Goal: Book appointment/travel/reservation

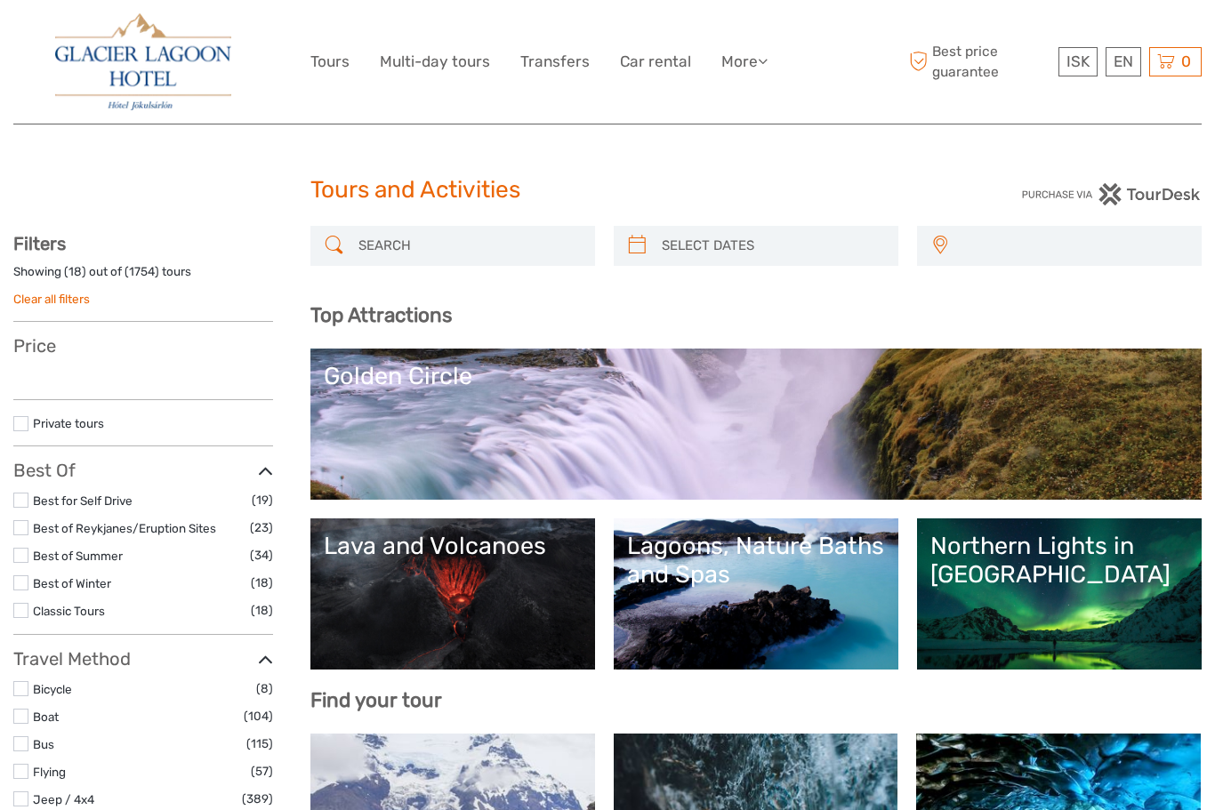
select select
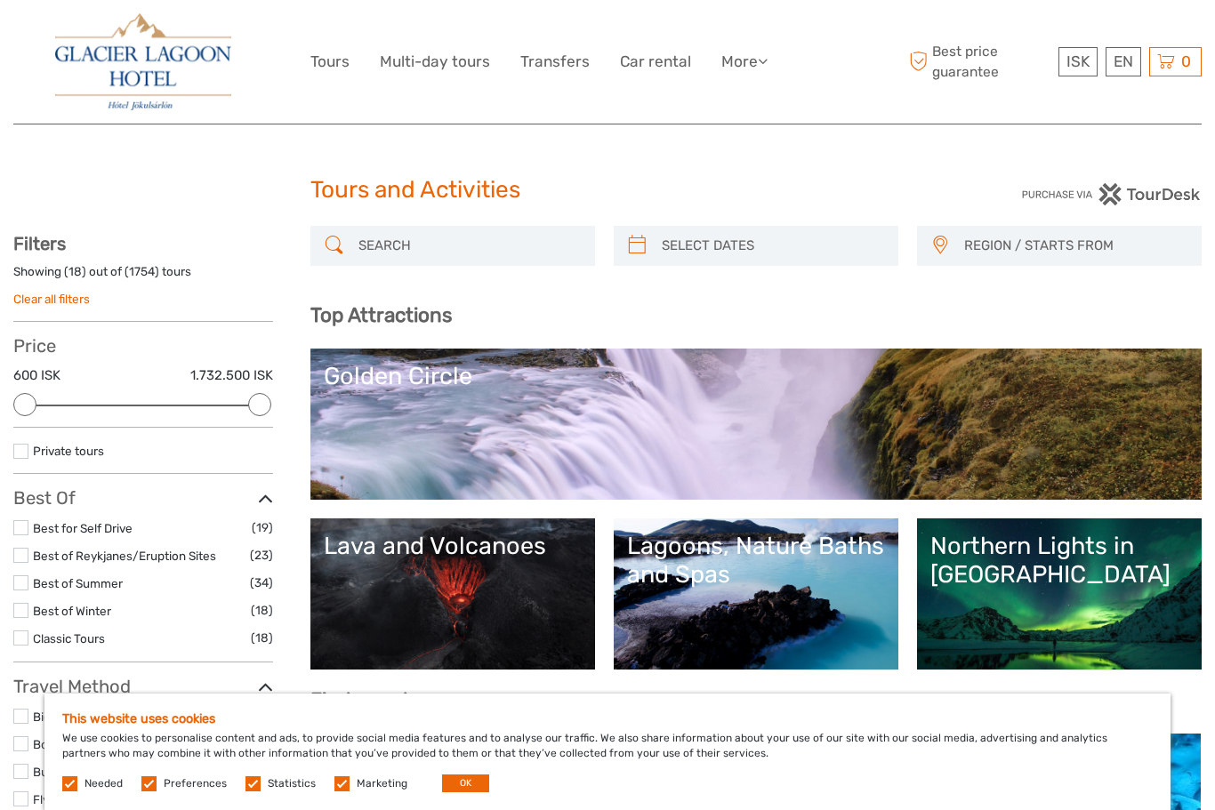
click at [686, 257] on input "search" at bounding box center [771, 245] width 235 height 31
type input "[DATE]"
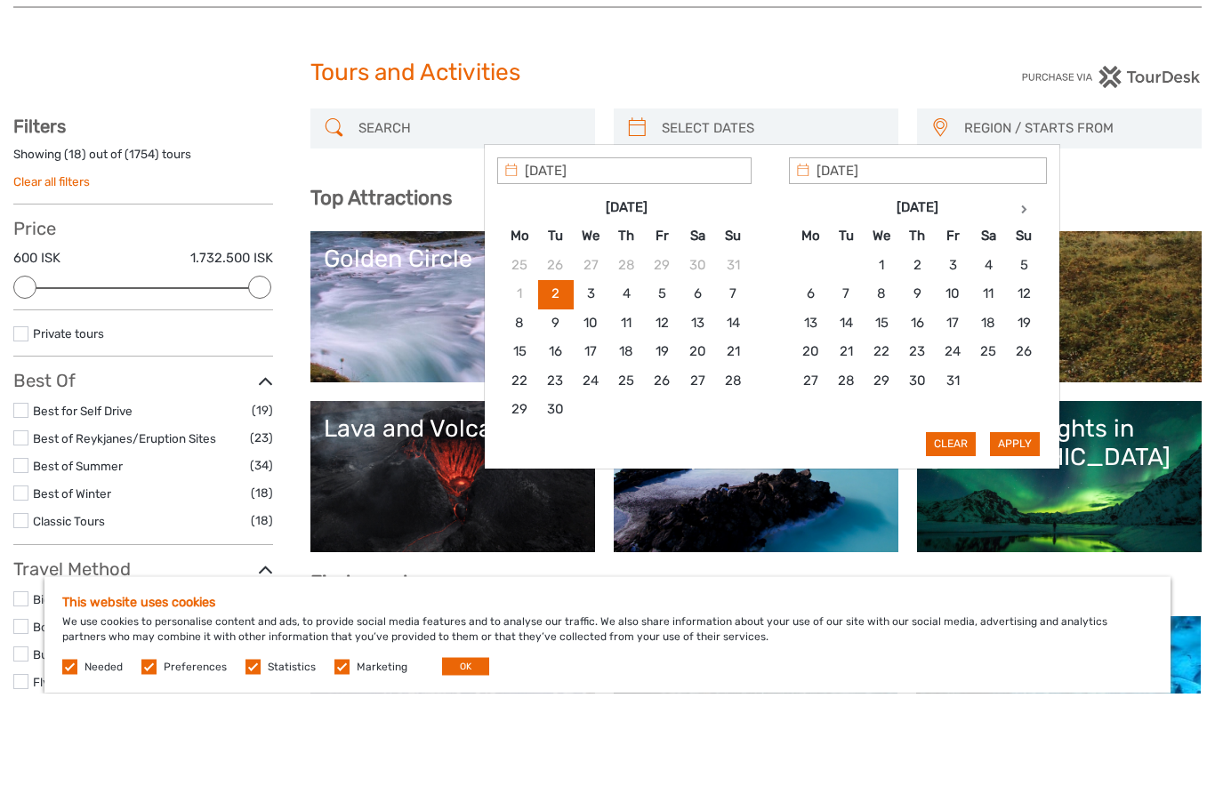
scroll to position [117, 0]
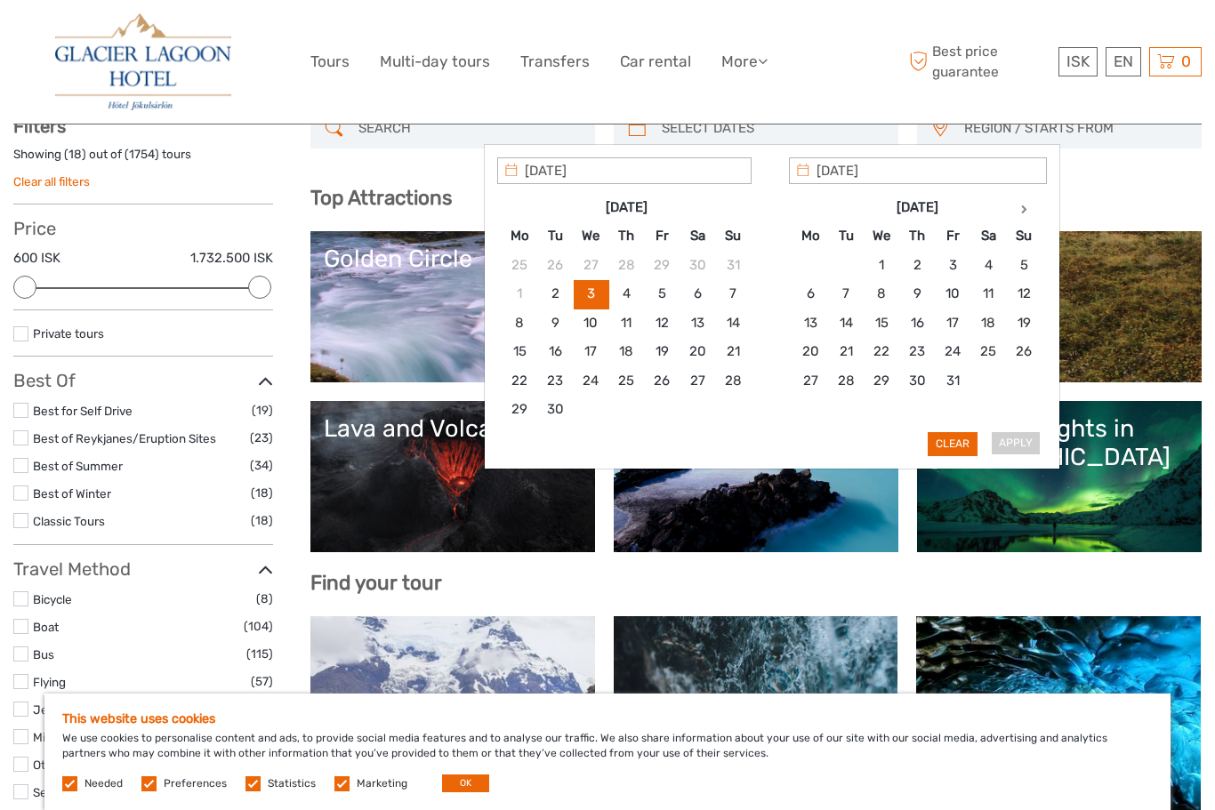
click at [1008, 450] on div "Apply Clear" at bounding box center [772, 306] width 550 height 299
click at [1023, 446] on div "Apply Clear" at bounding box center [772, 306] width 550 height 299
click at [941, 442] on button "Clear" at bounding box center [952, 443] width 50 height 23
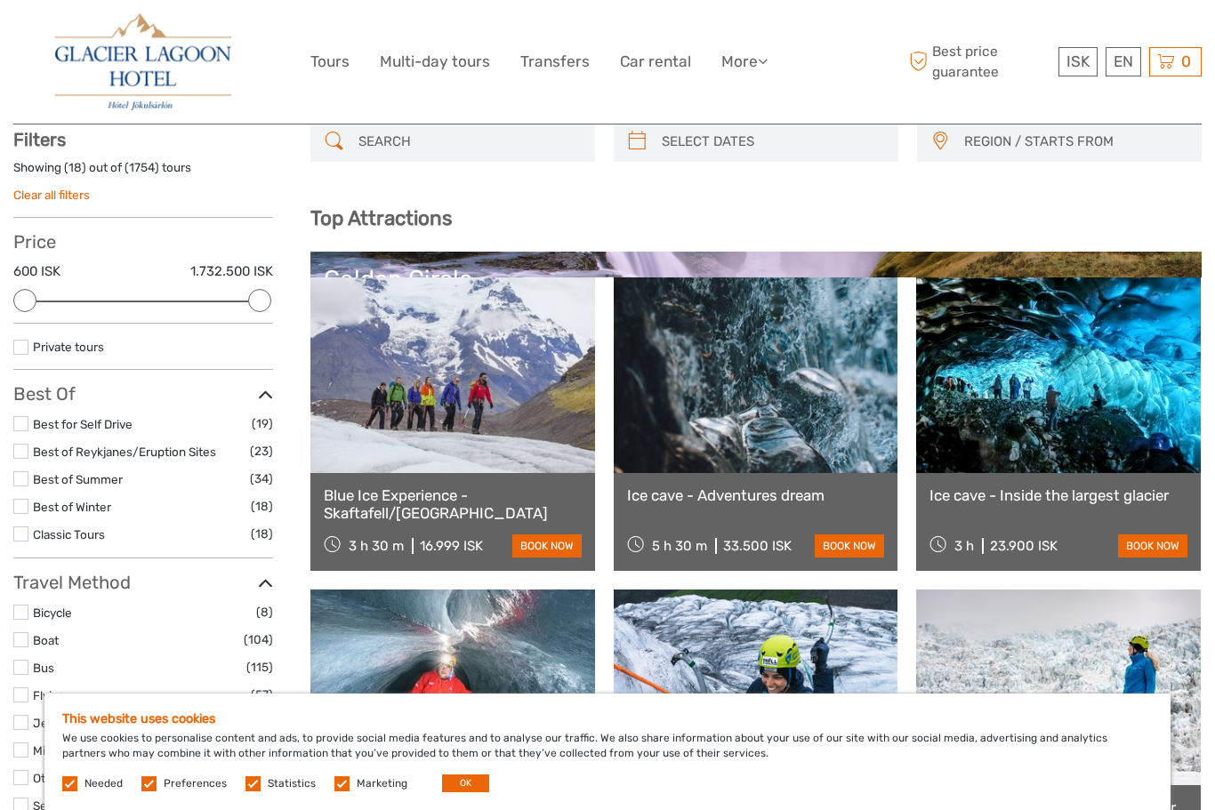
scroll to position [100, 0]
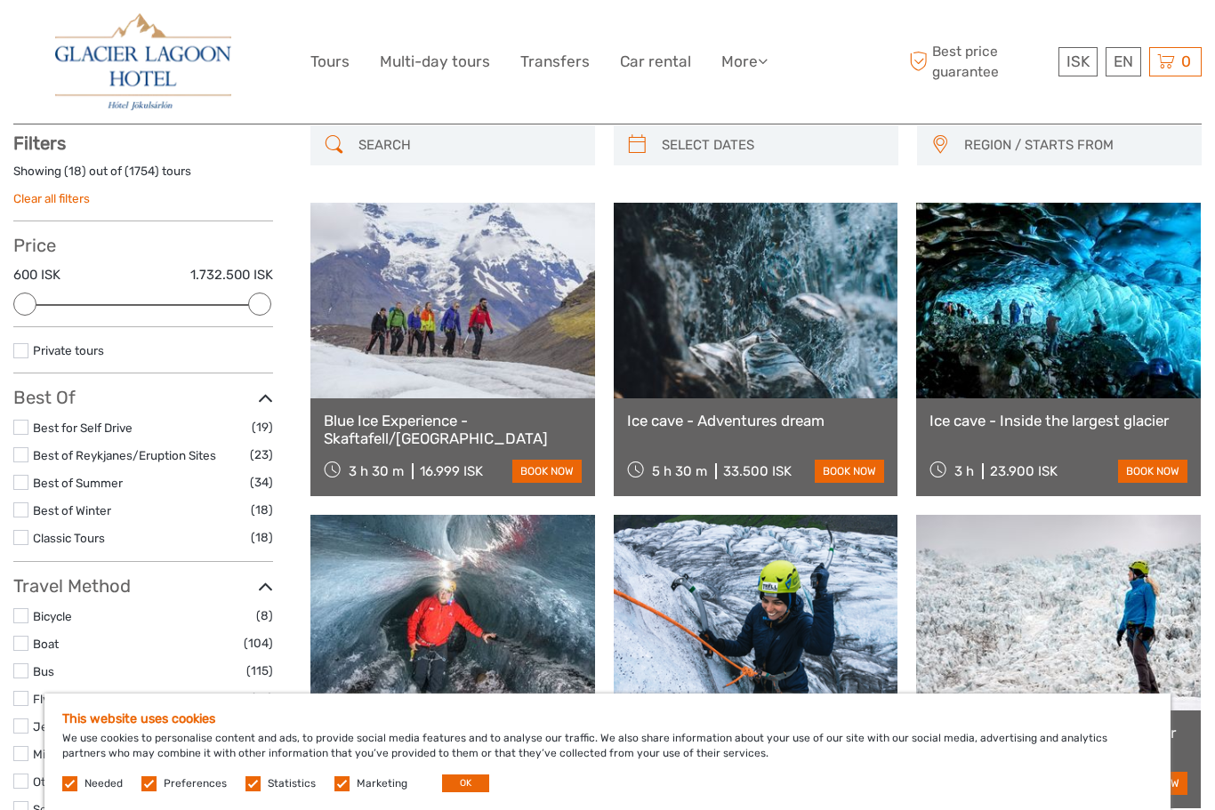
click at [712, 152] on input "search" at bounding box center [771, 145] width 235 height 31
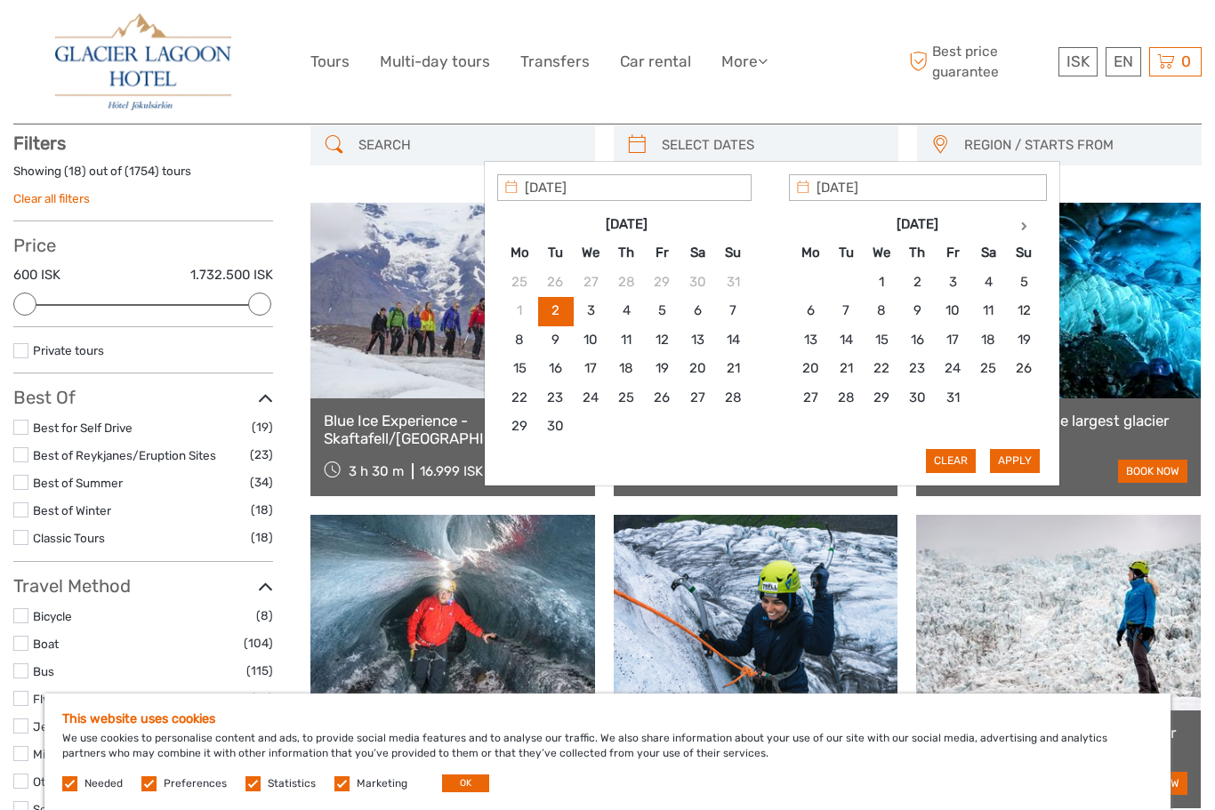
type input "[DATE]"
click at [1002, 461] on div "Apply Clear" at bounding box center [772, 323] width 550 height 299
type input "[DATE]"
click at [1023, 462] on button "Apply" at bounding box center [1015, 460] width 50 height 23
type input "[DATE] - [DATE]"
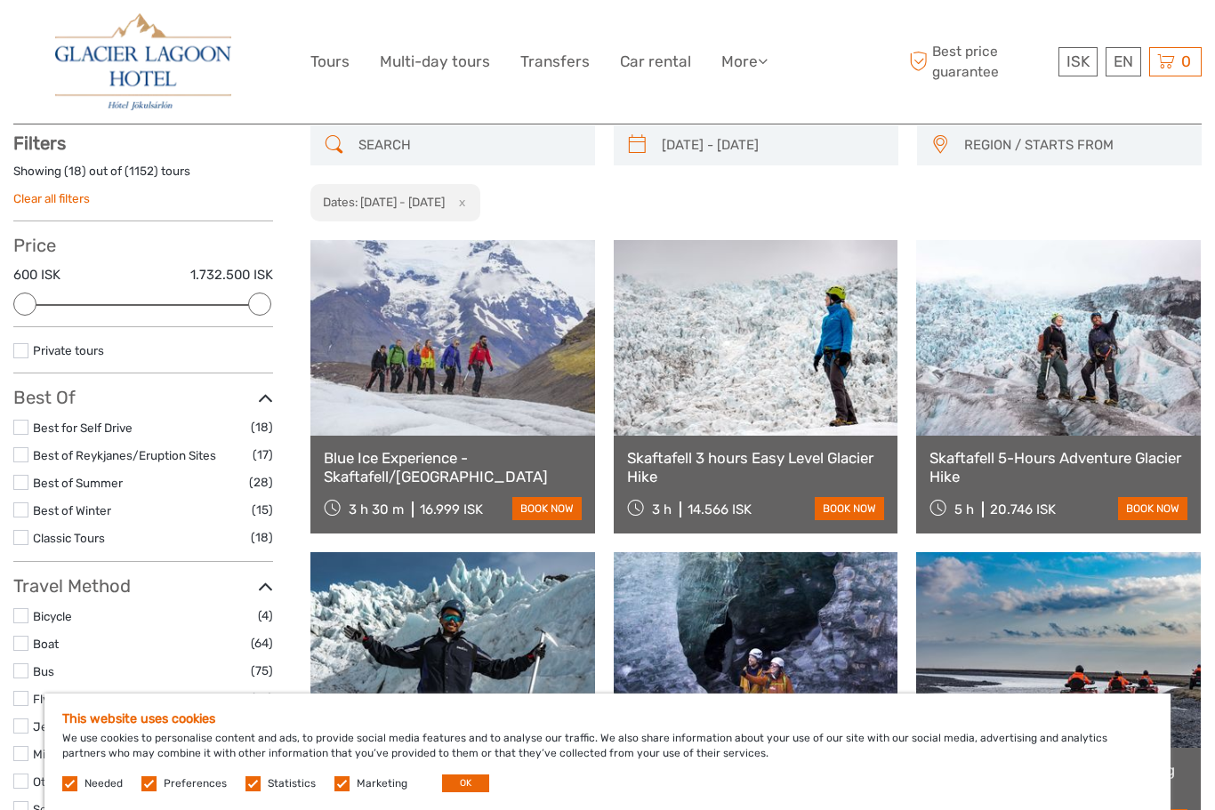
click at [1012, 332] on link at bounding box center [1058, 338] width 285 height 196
